Goal: Transaction & Acquisition: Book appointment/travel/reservation

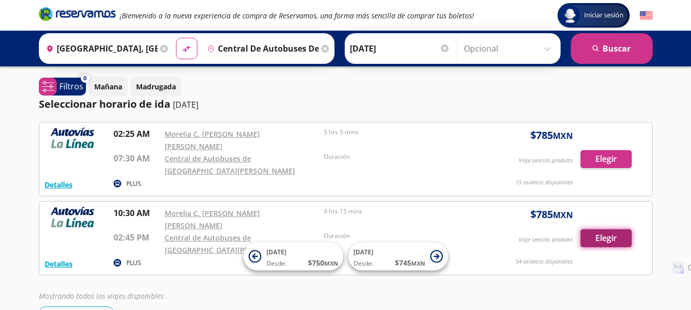
click at [598, 230] on button "Elegir" at bounding box center [605, 239] width 51 height 18
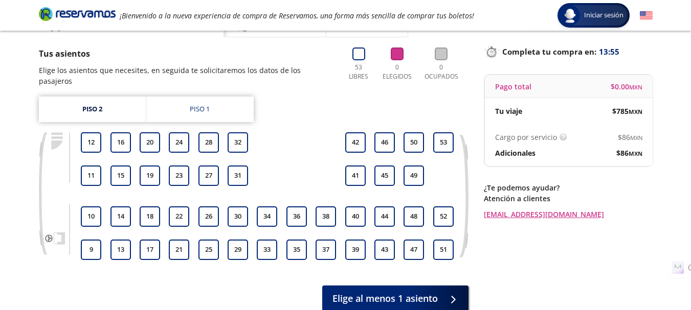
scroll to position [61, 0]
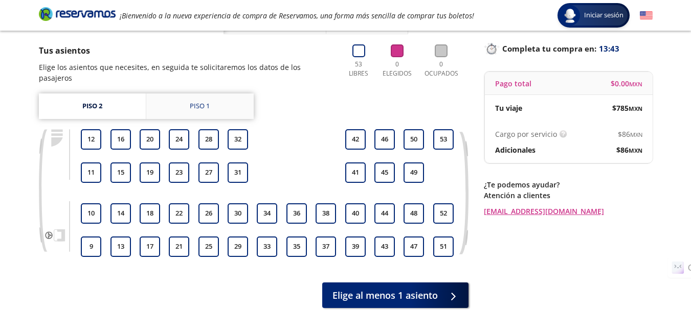
click at [192, 101] on div "Piso 1" at bounding box center [200, 106] width 20 height 10
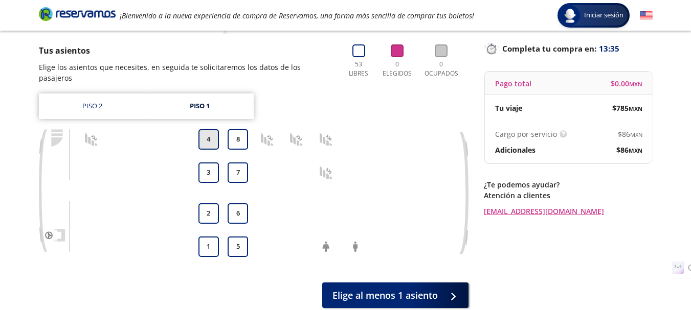
click at [211, 130] on button "4" at bounding box center [208, 139] width 20 height 20
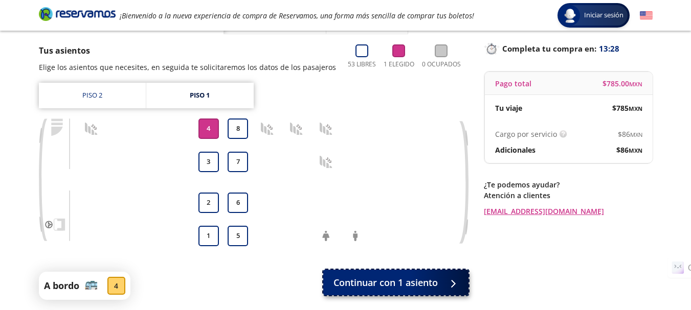
click at [386, 284] on span "Continuar con 1 asiento" at bounding box center [385, 283] width 104 height 14
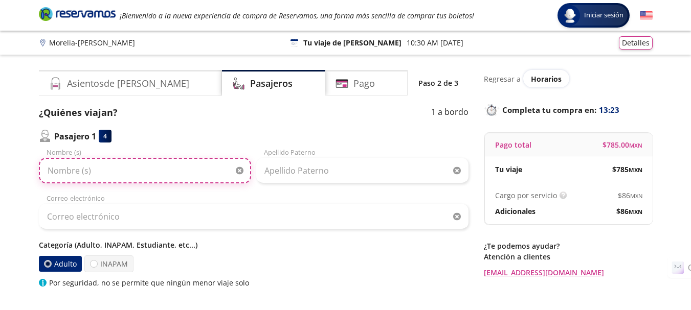
click at [153, 167] on input "Nombre (s)" at bounding box center [145, 171] width 212 height 26
type input "[PERSON_NAME]"
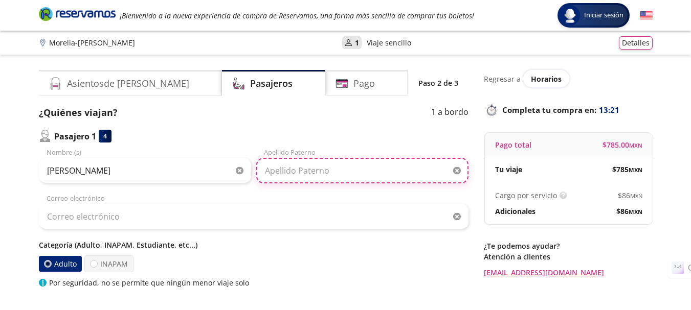
type input "[PERSON_NAME]"
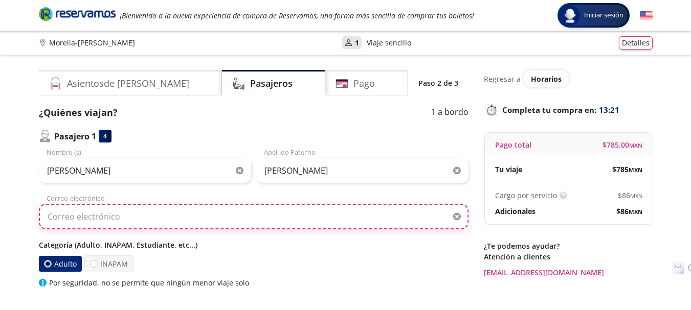
type input "[EMAIL_ADDRESS][DOMAIN_NAME]"
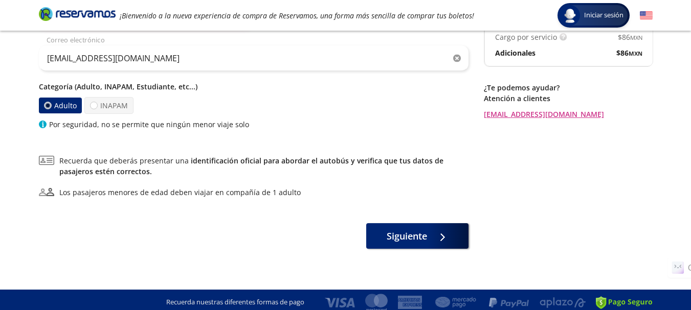
scroll to position [160, 0]
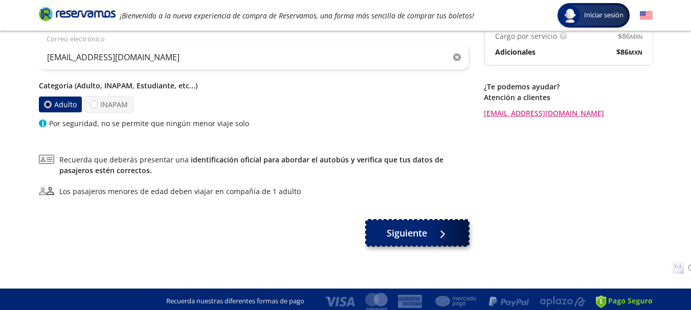
click at [438, 235] on div at bounding box center [439, 233] width 15 height 13
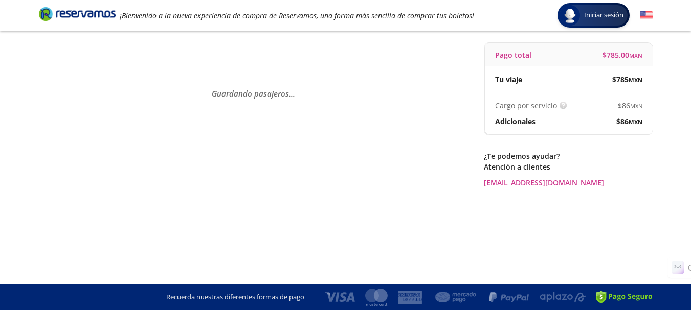
scroll to position [0, 0]
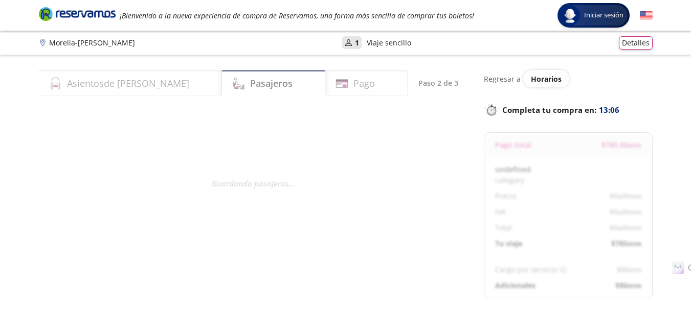
select select "MX"
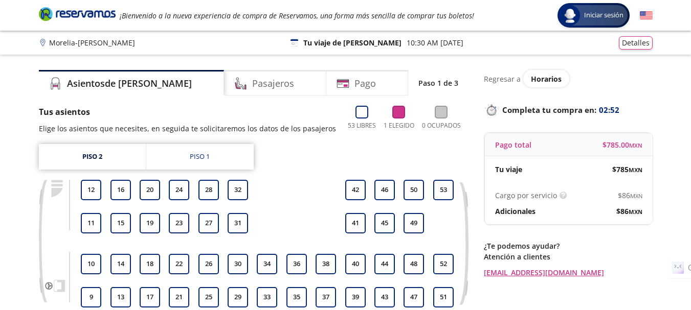
scroll to position [61, 0]
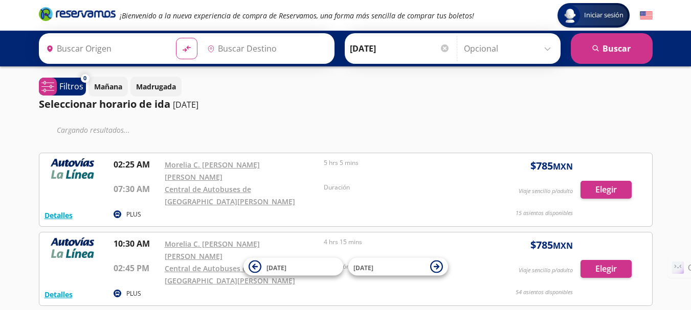
type input "[GEOGRAPHIC_DATA], [GEOGRAPHIC_DATA]"
type input "Central de Autobuses de [GEOGRAPHIC_DATA][PERSON_NAME], [GEOGRAPHIC_DATA]"
